Goal: Transaction & Acquisition: Purchase product/service

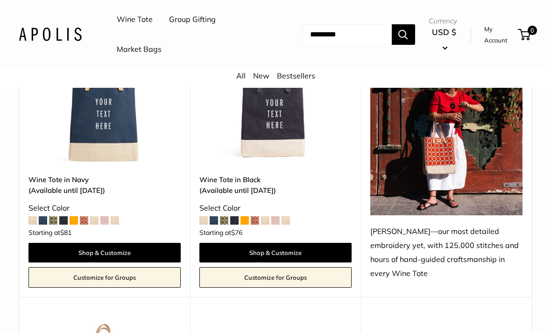
scroll to position [1137, 0]
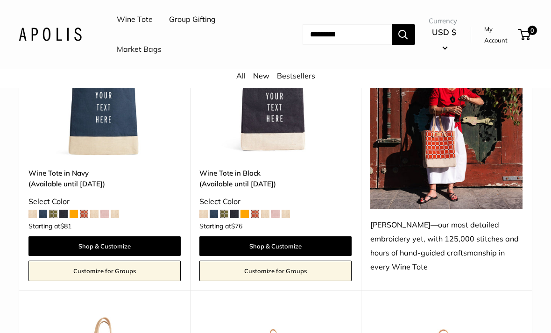
click at [492, 229] on div "Chenille—our most detailed embroidery yet, with 125,000 stitches and hours of h…" at bounding box center [447, 246] width 152 height 56
click at [497, 189] on img at bounding box center [447, 107] width 152 height 203
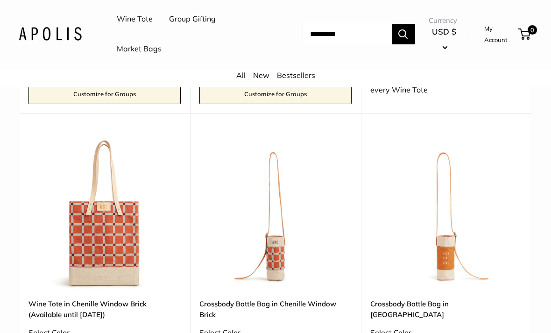
scroll to position [1329, 0]
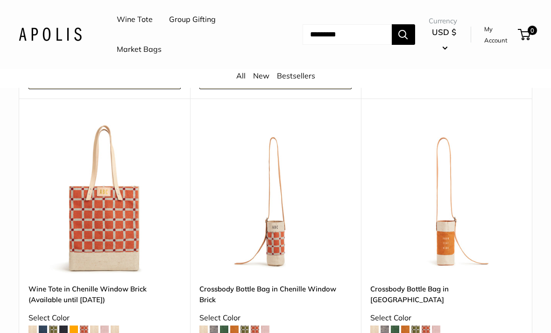
click at [69, 240] on img at bounding box center [105, 198] width 152 height 152
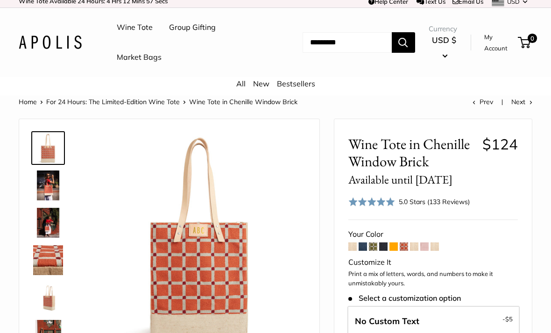
scroll to position [6, 0]
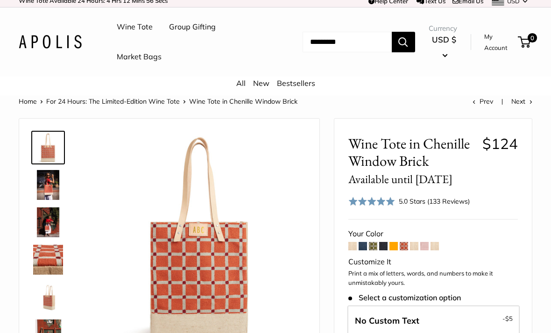
click at [47, 180] on img at bounding box center [48, 185] width 30 height 30
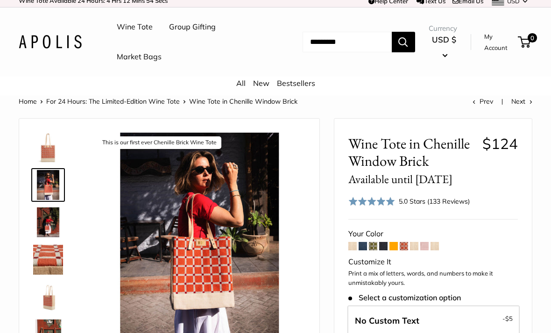
click at [49, 225] on img at bounding box center [48, 222] width 30 height 30
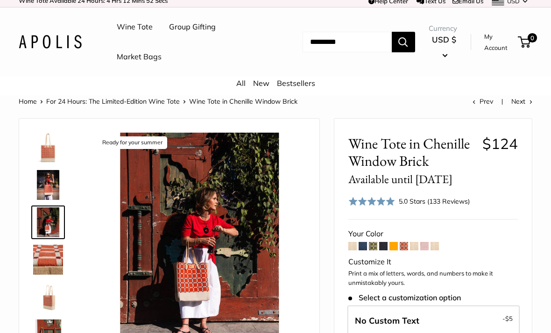
click at [46, 256] on img at bounding box center [48, 260] width 30 height 30
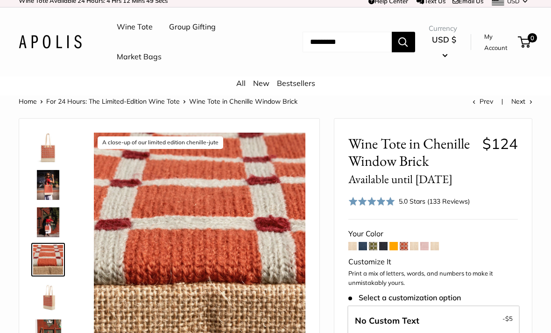
click at [48, 301] on img at bounding box center [48, 297] width 30 height 30
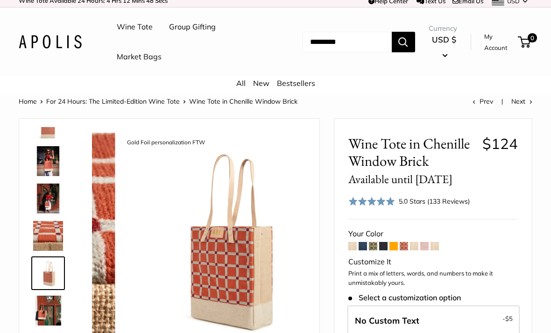
scroll to position [29, 0]
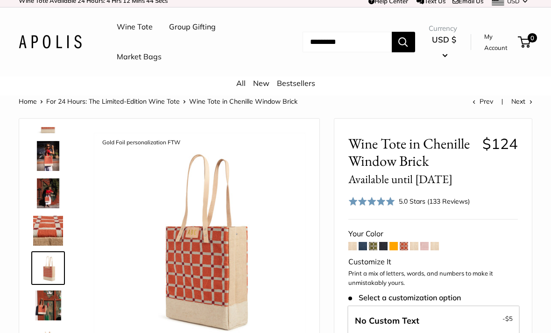
click at [372, 242] on span at bounding box center [373, 246] width 8 height 8
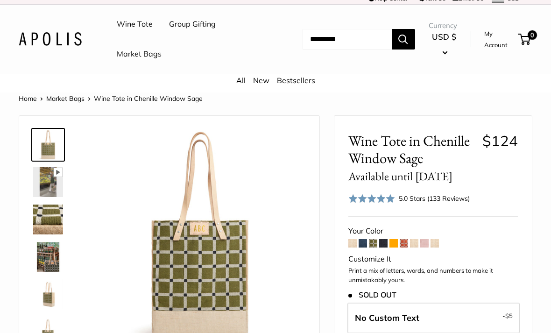
scroll to position [9, 0]
click at [392, 239] on span at bounding box center [394, 243] width 8 height 8
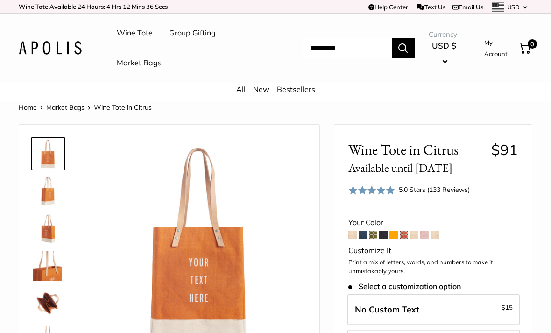
click at [404, 232] on span at bounding box center [404, 235] width 8 height 8
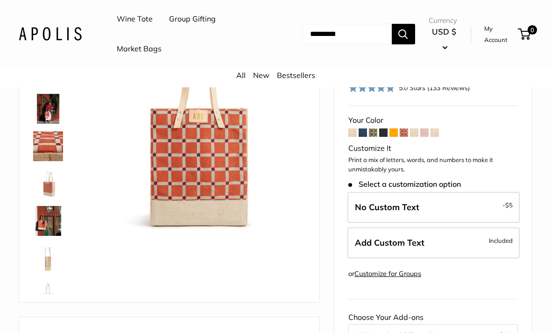
scroll to position [122, 0]
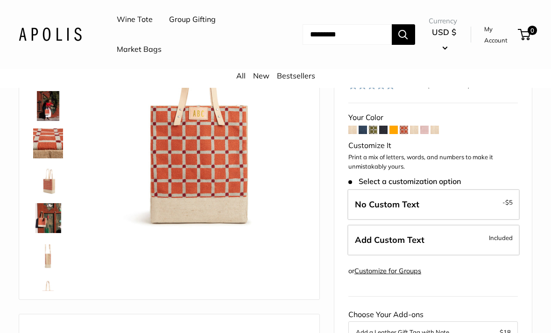
click at [49, 180] on img at bounding box center [48, 181] width 30 height 30
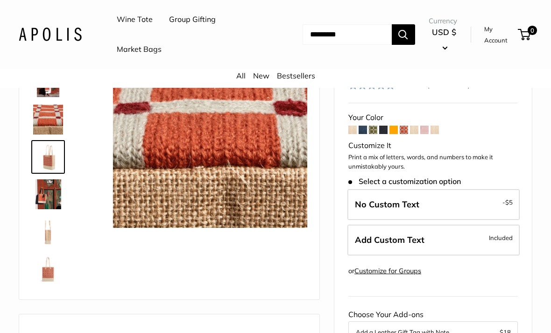
scroll to position [29, 0]
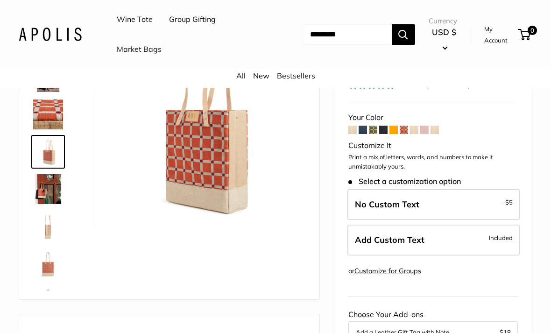
click at [47, 190] on img at bounding box center [48, 189] width 30 height 30
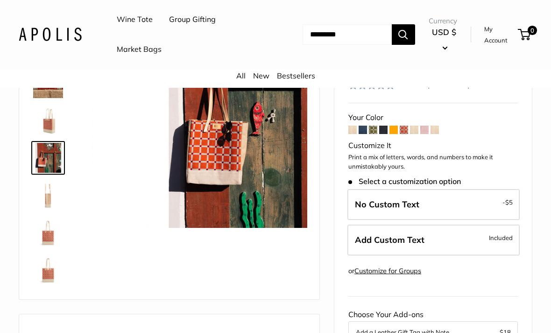
scroll to position [66, 0]
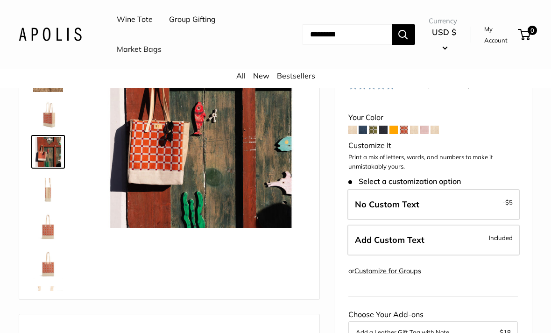
click at [47, 190] on img at bounding box center [48, 189] width 30 height 30
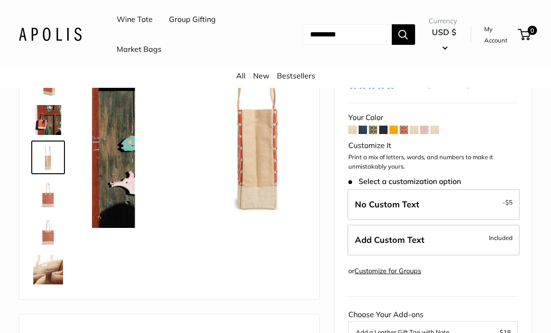
scroll to position [104, 0]
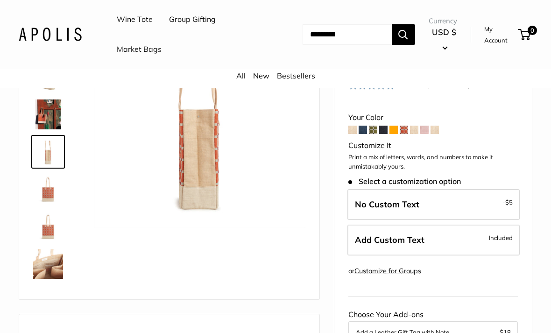
click at [47, 193] on img at bounding box center [48, 189] width 30 height 30
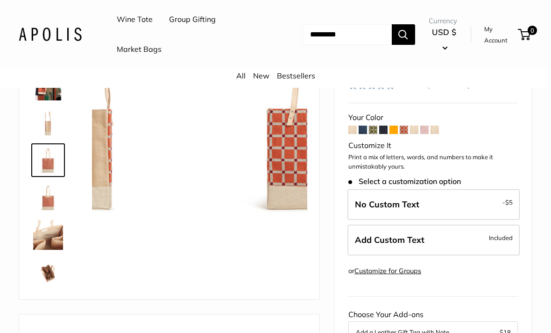
scroll to position [135, 0]
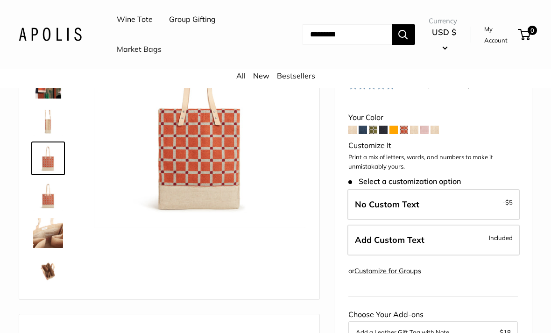
click at [52, 199] on img at bounding box center [48, 196] width 30 height 30
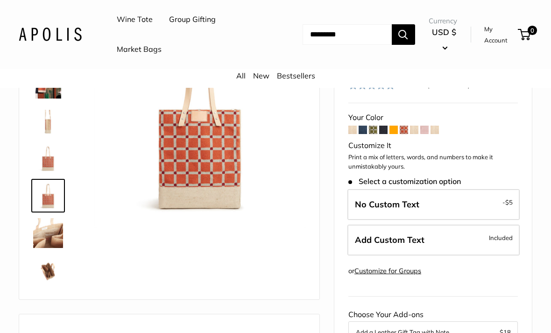
click at [54, 225] on img at bounding box center [48, 233] width 30 height 30
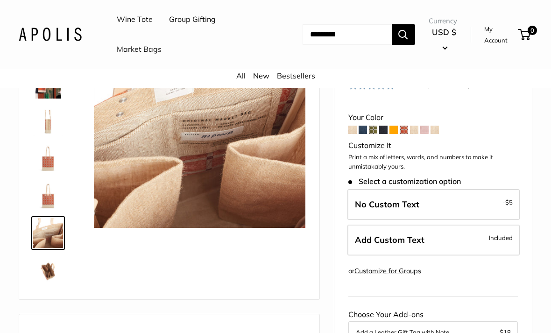
click at [51, 267] on img at bounding box center [48, 271] width 30 height 30
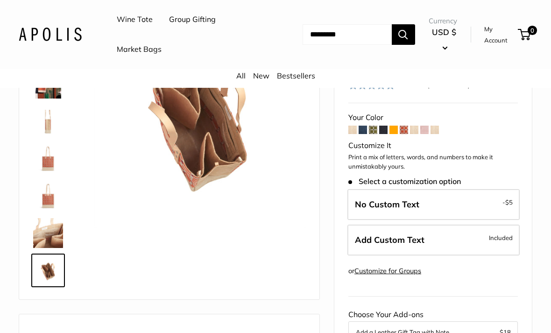
click at [495, 235] on span "Included" at bounding box center [501, 237] width 24 height 11
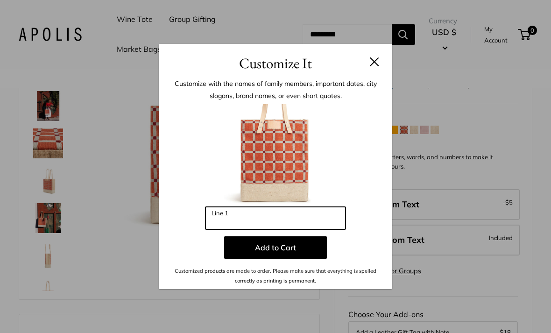
click at [322, 229] on input "Line 1" at bounding box center [276, 218] width 140 height 22
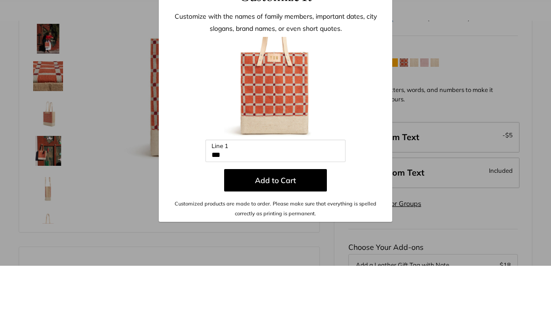
scroll to position [190, 0]
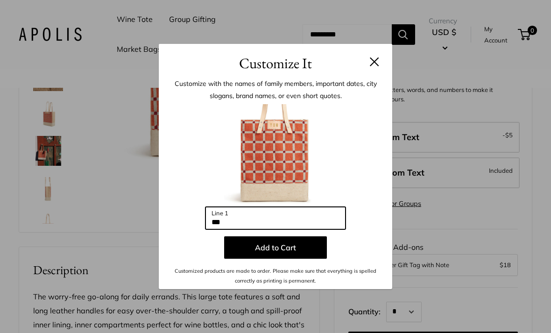
type input "***"
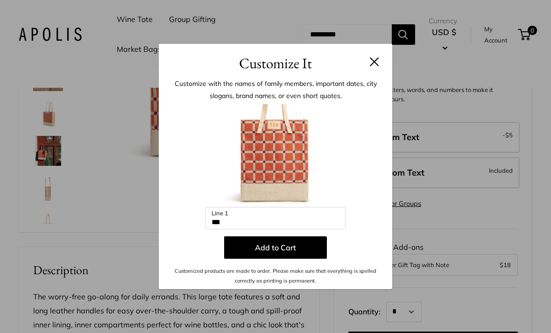
click at [377, 66] on button at bounding box center [374, 61] width 9 height 9
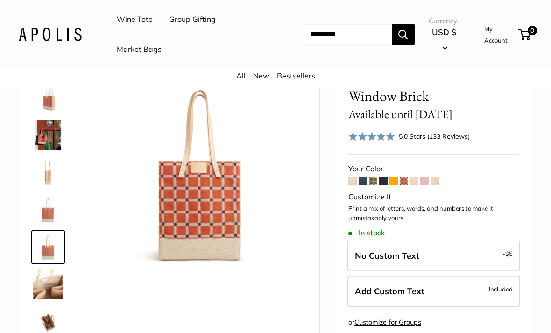
scroll to position [71, 0]
